Goal: Task Accomplishment & Management: Manage account settings

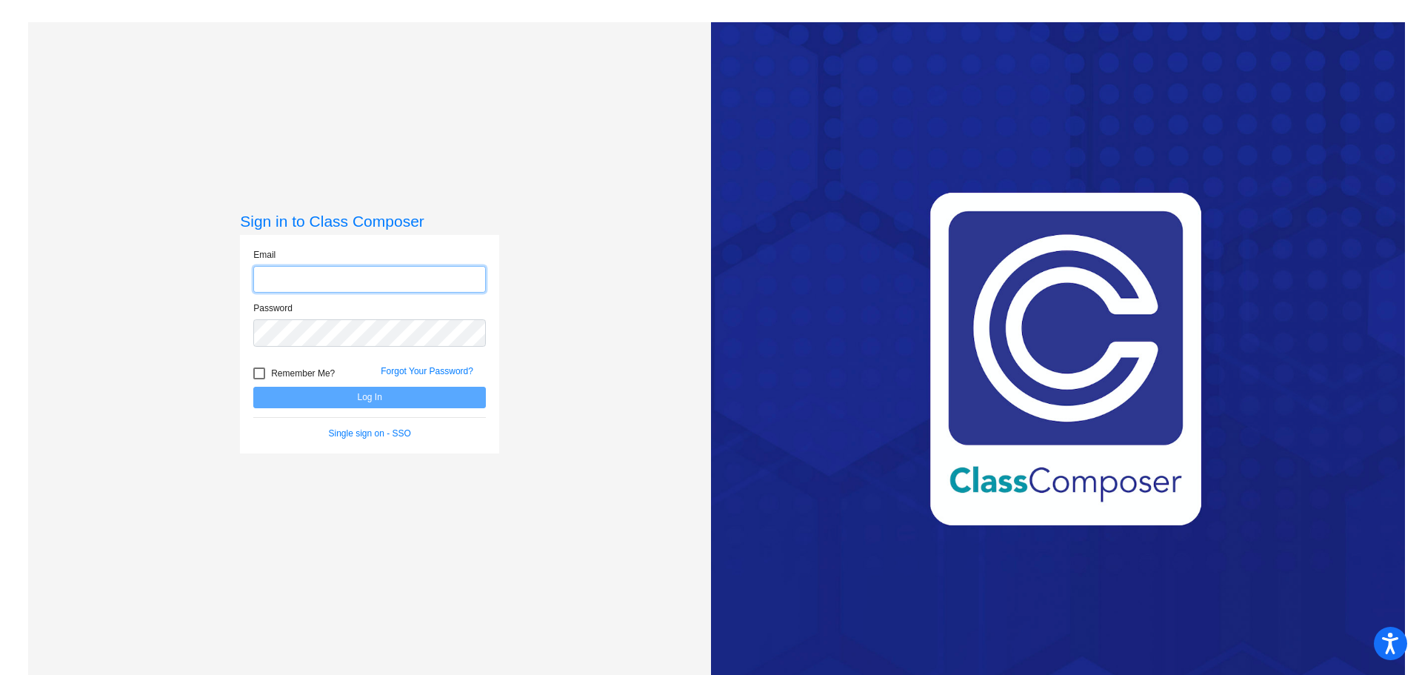
type input "[EMAIL_ADDRESS][DOMAIN_NAME]"
click at [413, 398] on button "Log In" at bounding box center [369, 397] width 233 height 21
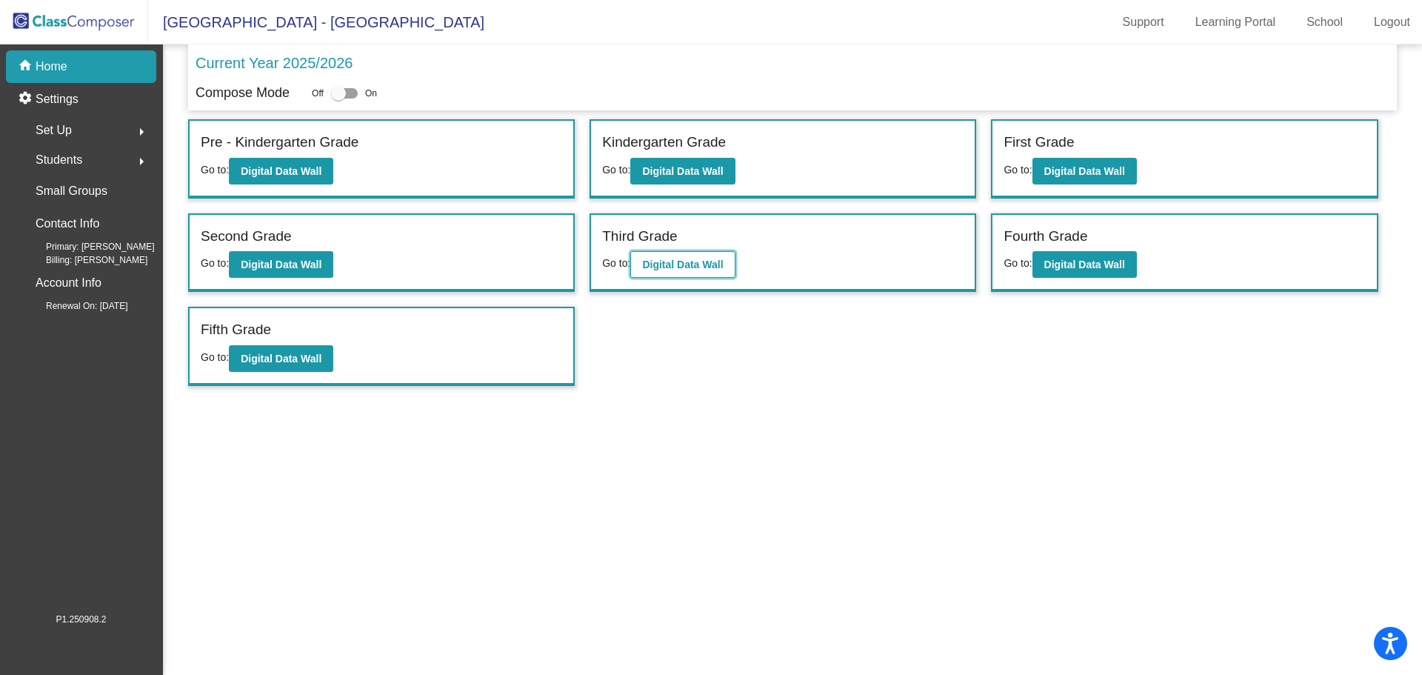
click at [718, 259] on b "Digital Data Wall" at bounding box center [682, 264] width 81 height 12
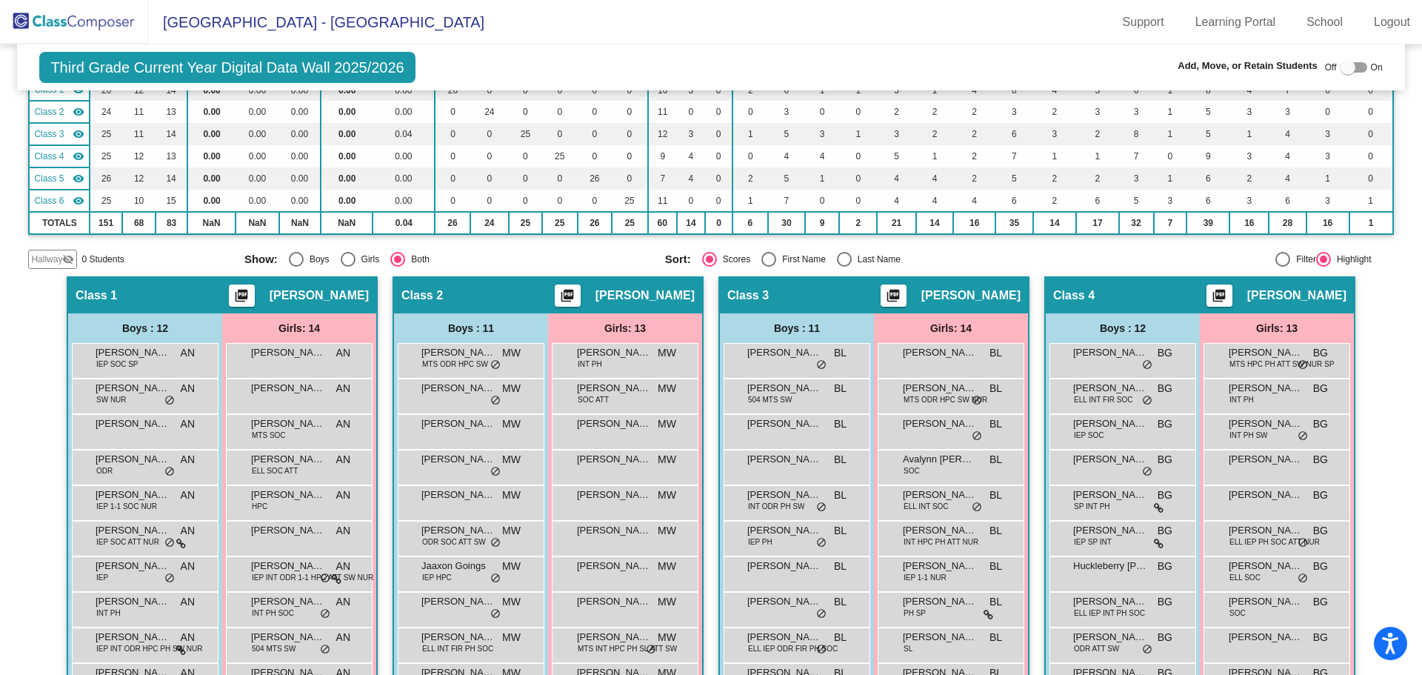
scroll to position [296, 0]
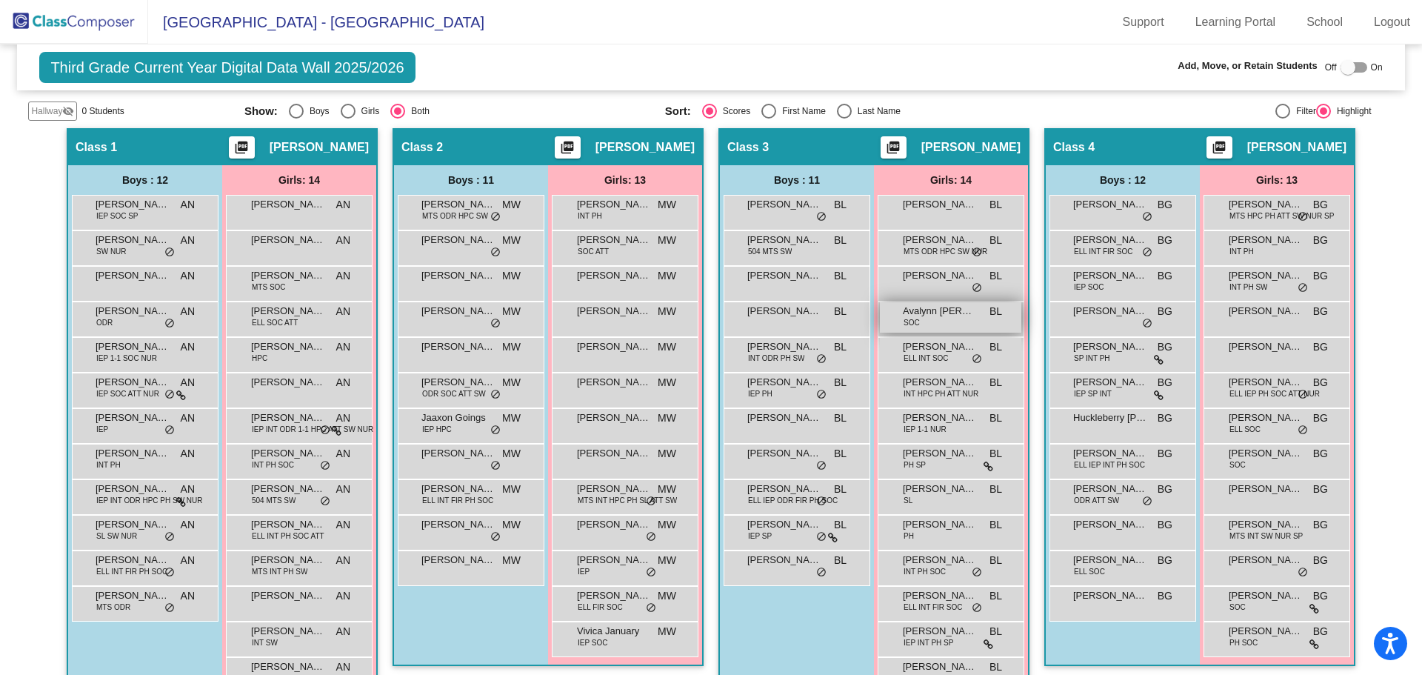
click at [952, 324] on div "Avalynn [PERSON_NAME] SOC BL lock do_not_disturb_alt" at bounding box center [950, 317] width 141 height 30
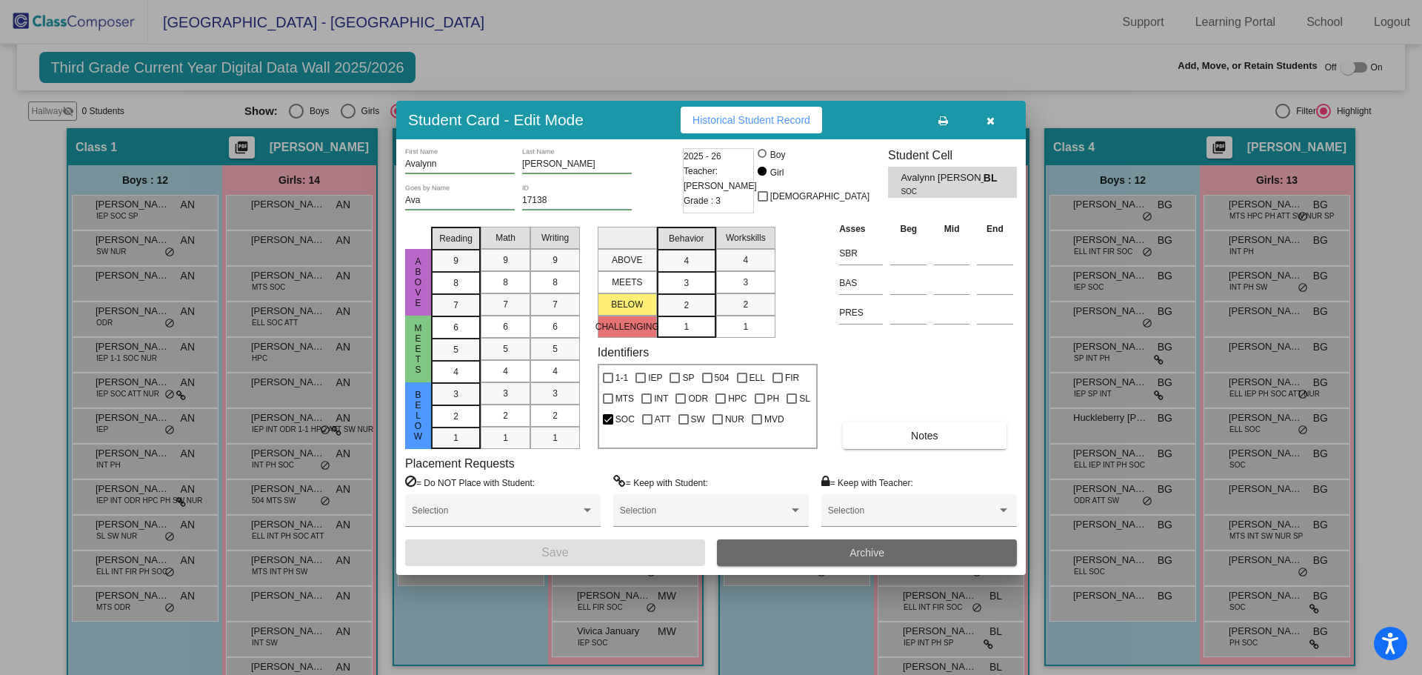
click at [873, 552] on span "Archive" at bounding box center [866, 553] width 35 height 12
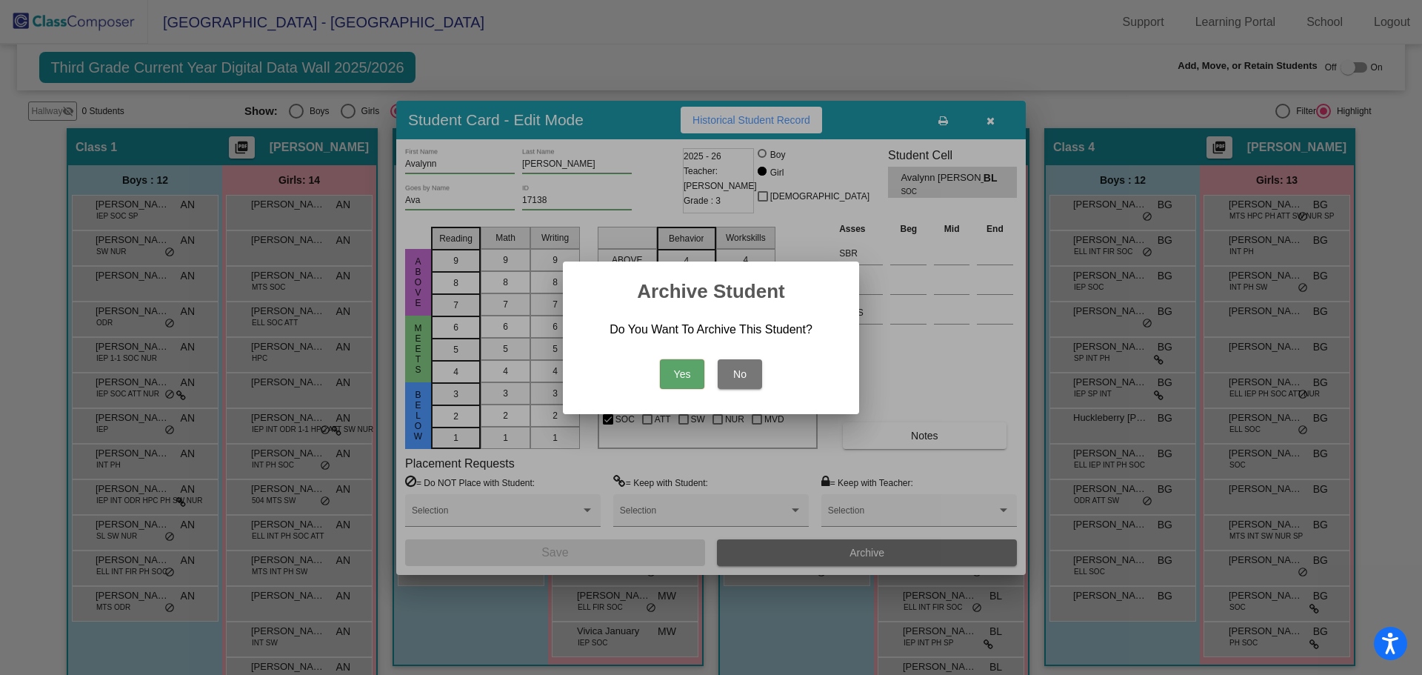
click at [682, 377] on button "Yes" at bounding box center [682, 374] width 44 height 30
